Goal: Find specific page/section

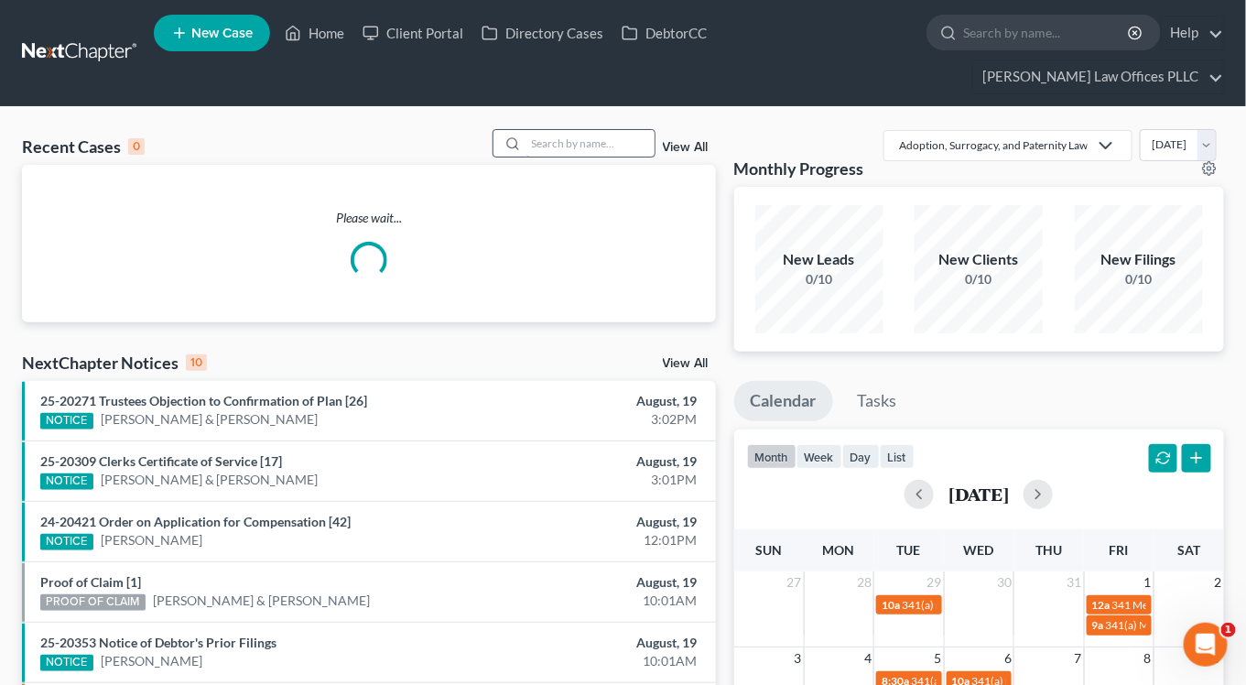
click at [602, 130] on input "search" at bounding box center [590, 143] width 128 height 27
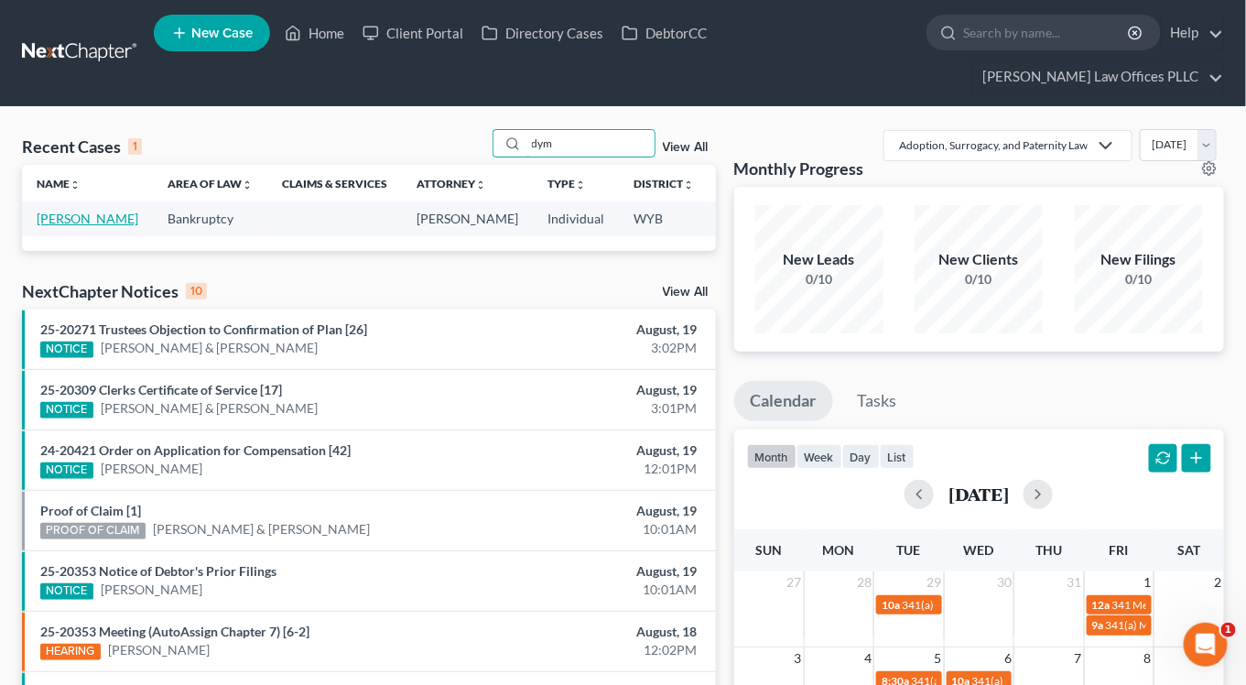
type input "dym"
click at [58, 211] on link "[PERSON_NAME]" at bounding box center [88, 219] width 102 height 16
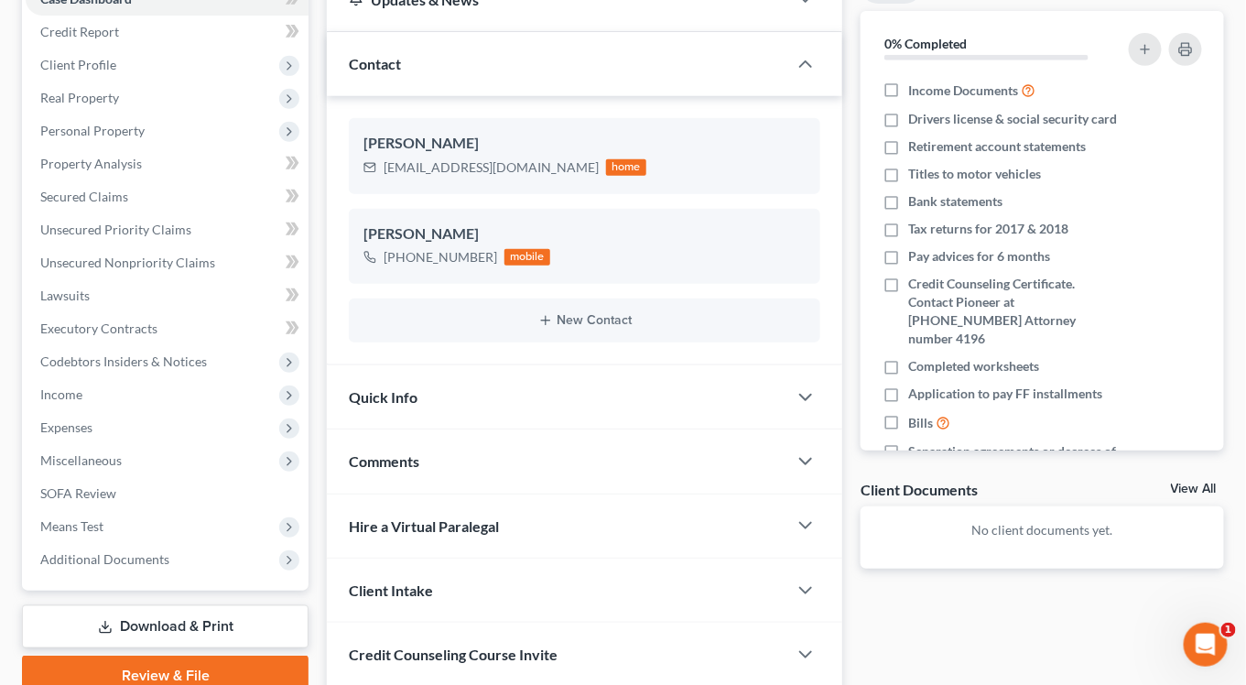
scroll to position [242, 0]
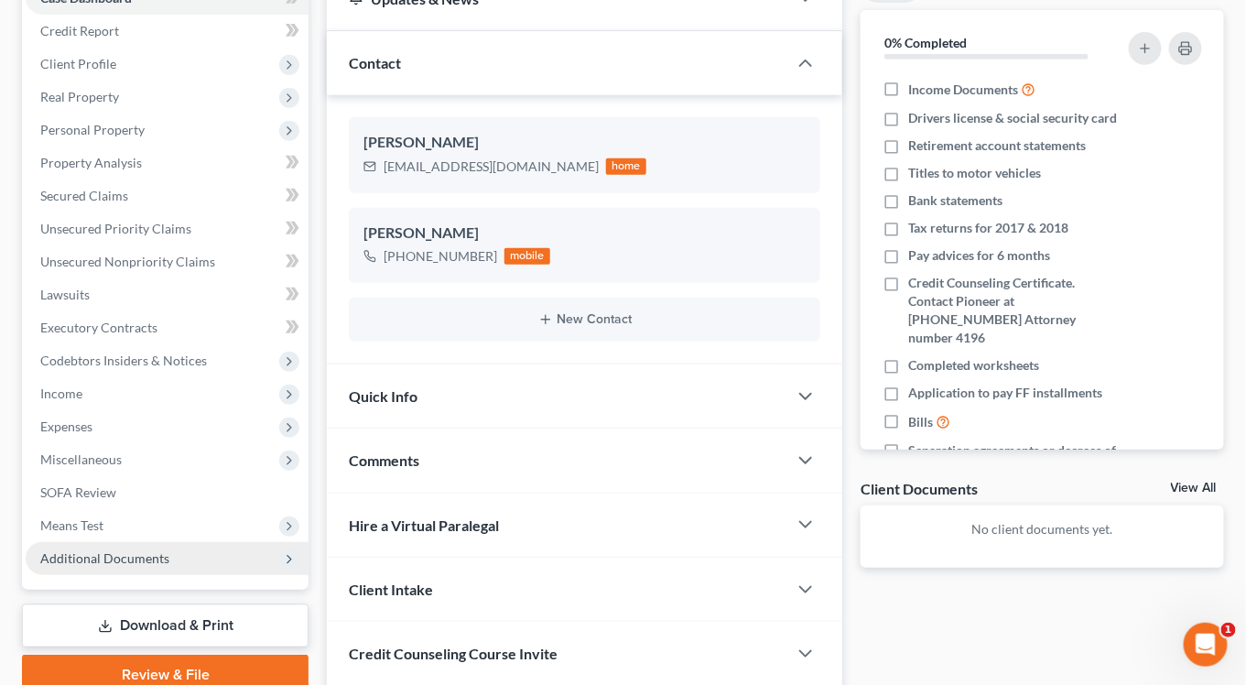
click at [68, 550] on span "Additional Documents" at bounding box center [104, 558] width 129 height 16
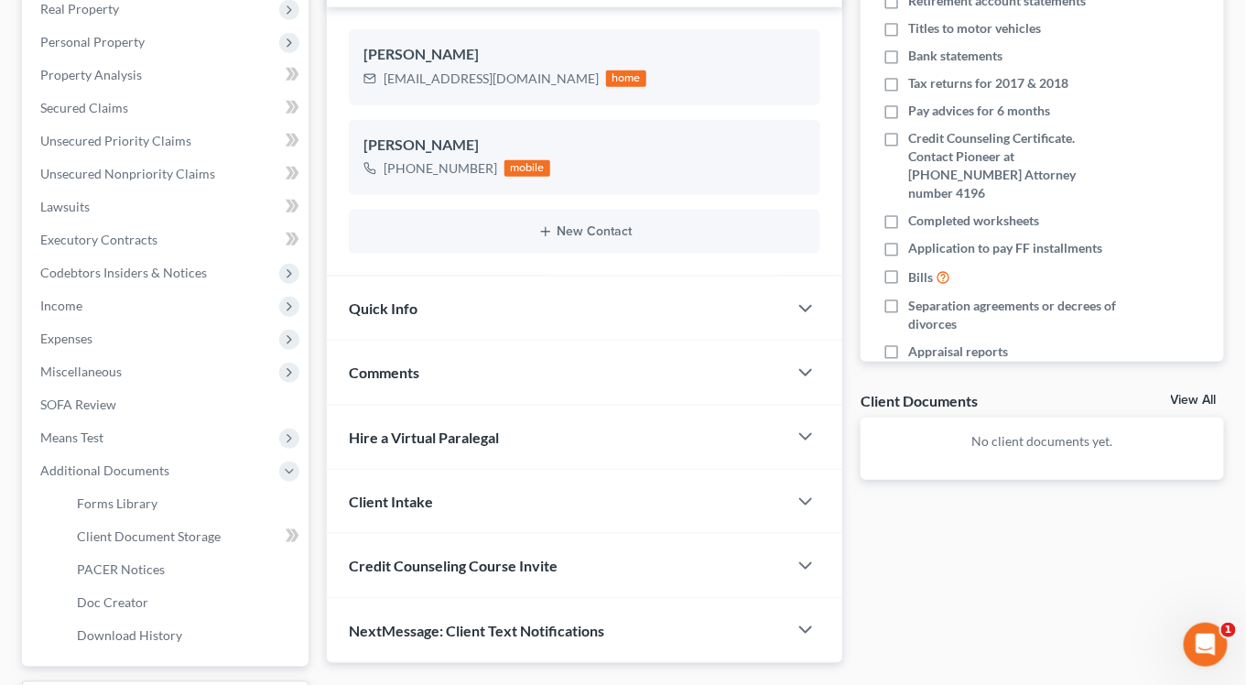
scroll to position [365, 0]
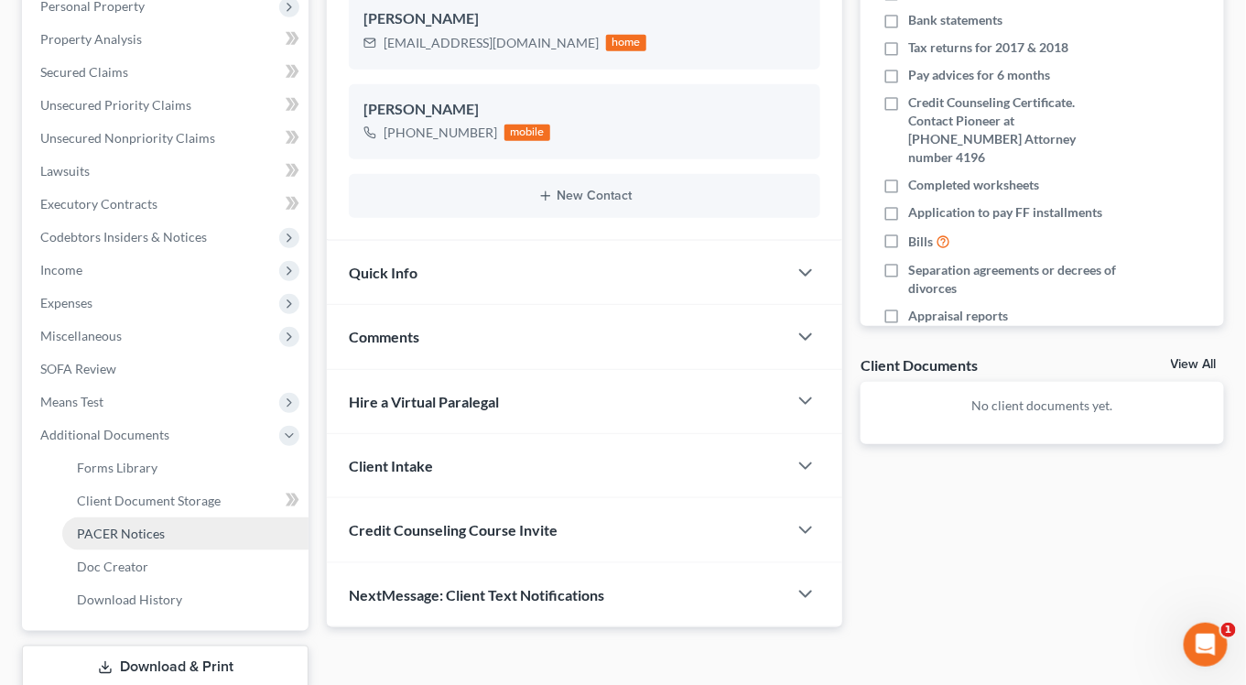
click at [132, 526] on span "PACER Notices" at bounding box center [121, 534] width 88 height 16
